Goal: Transaction & Acquisition: Purchase product/service

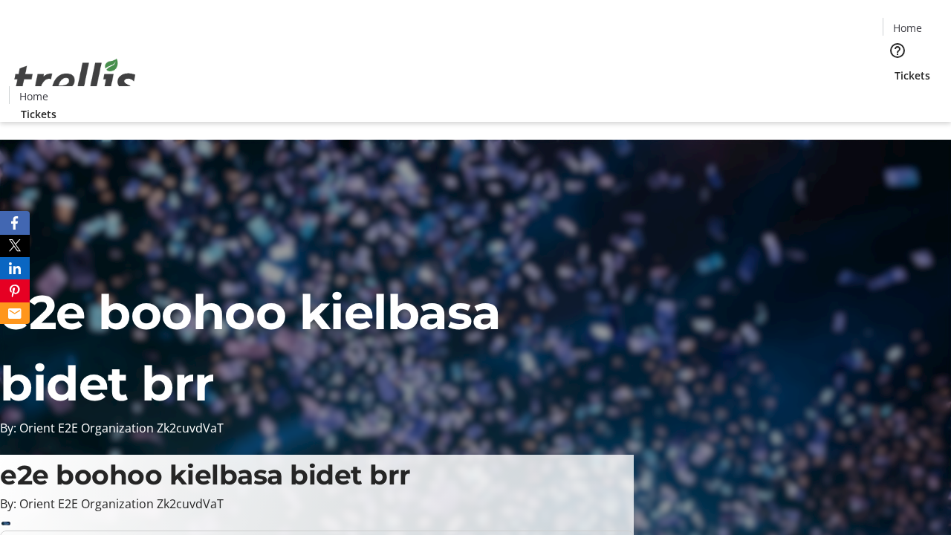
click at [895, 68] on span "Tickets" at bounding box center [913, 76] width 36 height 16
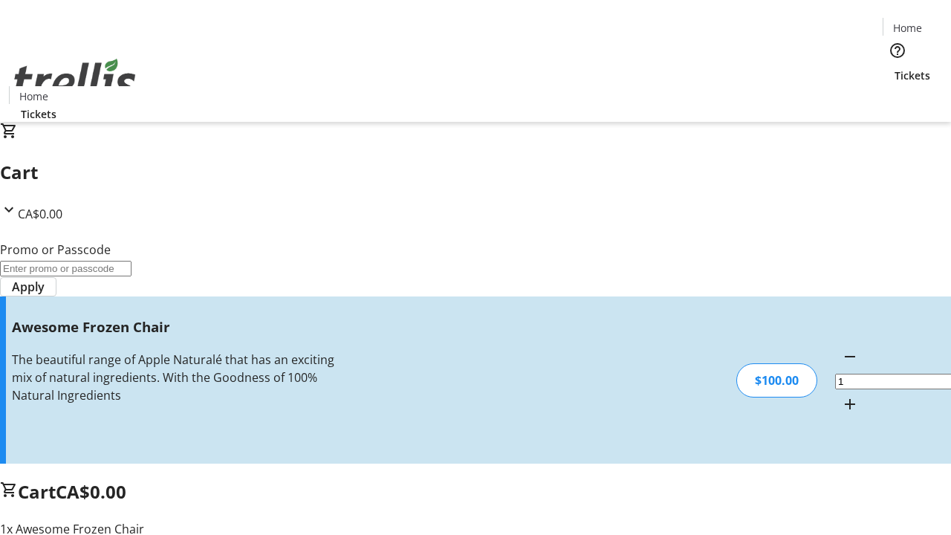
type input "FREE"
